Goal: Information Seeking & Learning: Learn about a topic

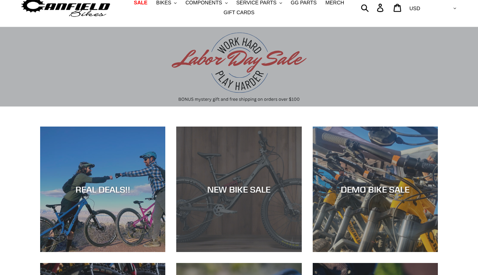
scroll to position [96, 0]
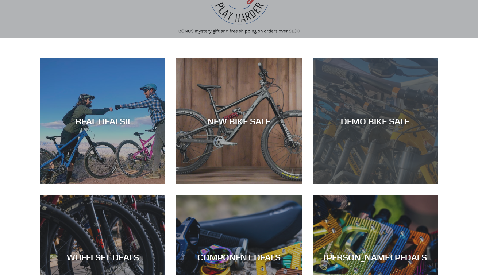
click at [362, 184] on div "DEMO BIKE SALE" at bounding box center [374, 184] width 125 height 0
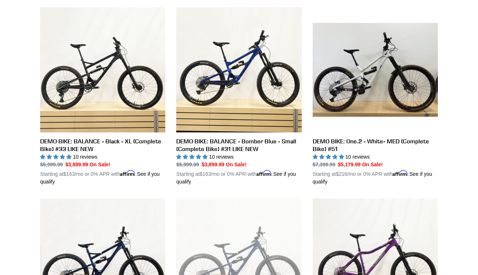
scroll to position [195, 0]
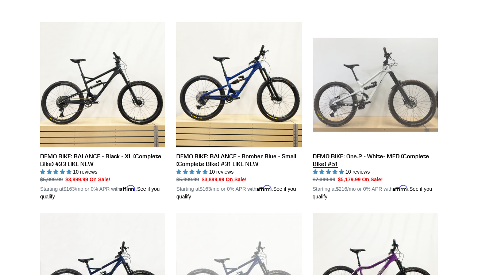
click at [368, 117] on link "DEMO BIKE: One.2 - White- MED (Complete Bike) #51" at bounding box center [374, 111] width 125 height 178
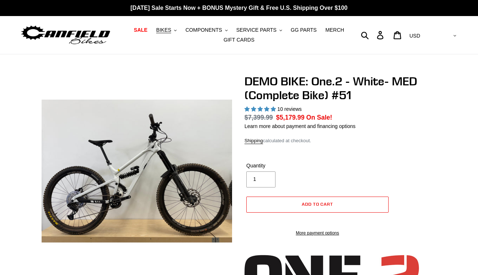
select select "highest-rating"
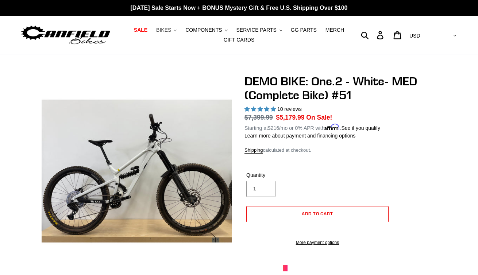
click at [175, 31] on button "BIKES .cls-1{fill:#231f20}" at bounding box center [166, 30] width 28 height 10
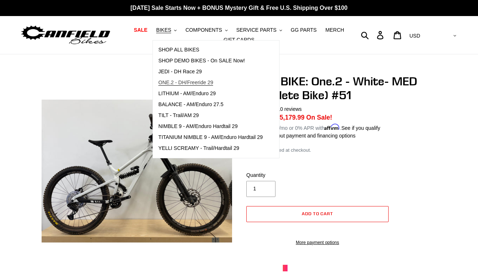
click at [175, 81] on span "ONE.2 - DH/Freeride 29" at bounding box center [185, 82] width 55 height 6
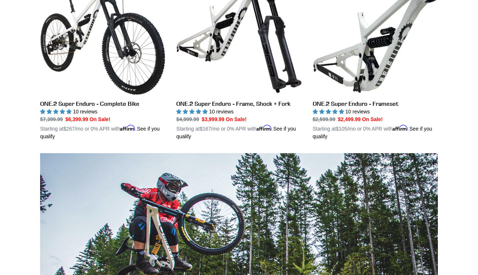
scroll to position [435, 0]
